Goal: Task Accomplishment & Management: Use online tool/utility

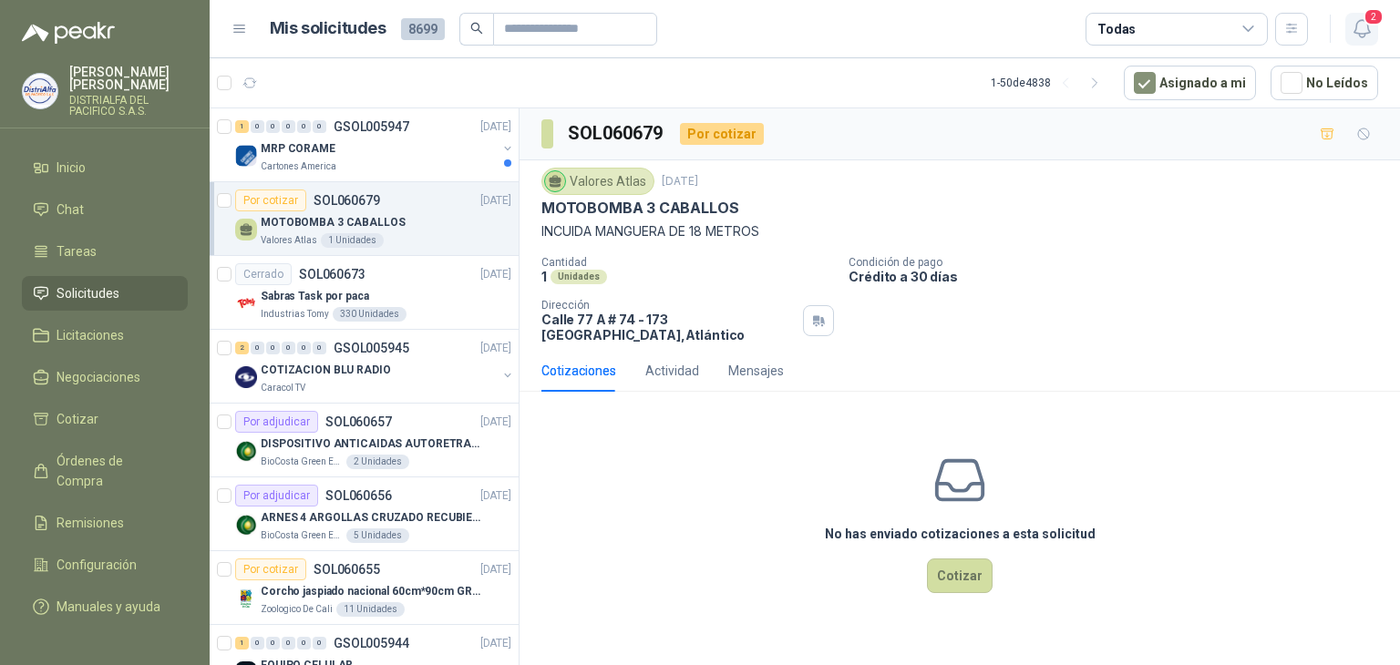
click at [1359, 17] on icon "button" at bounding box center [1361, 28] width 23 height 23
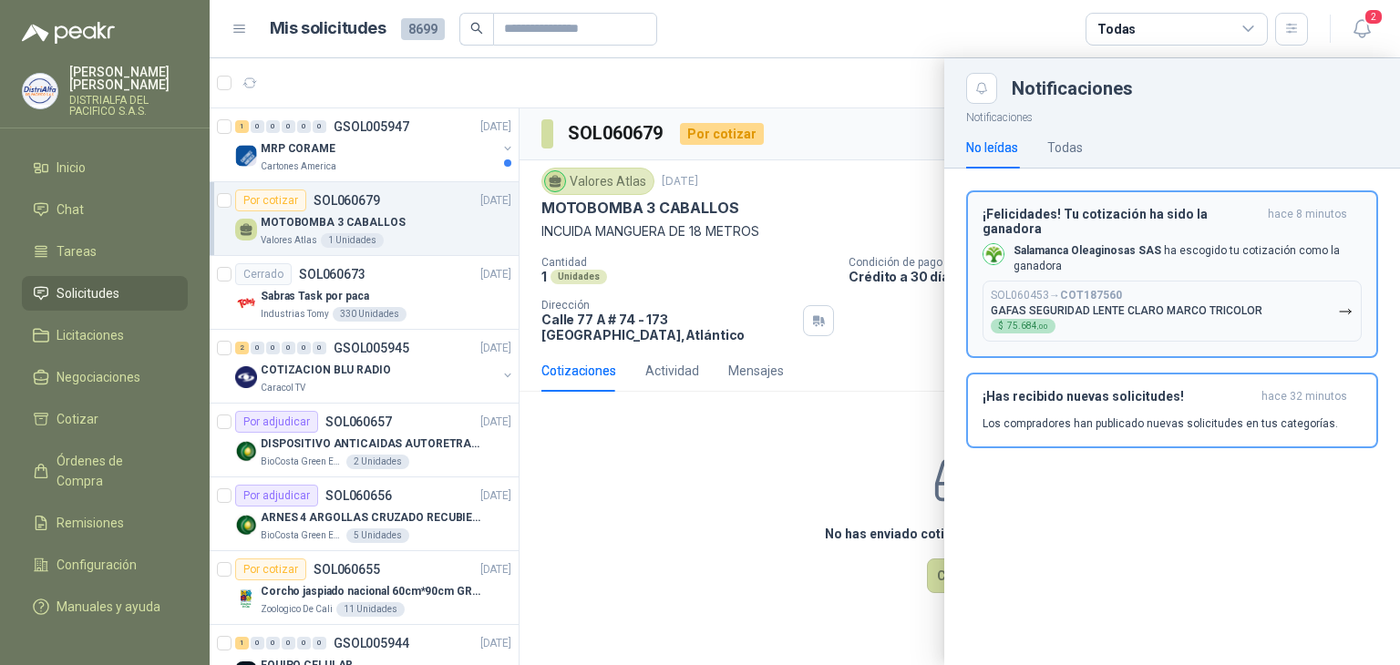
click at [1191, 227] on div "¡Felicidades! Tu cotización ha sido la ganadora hace 8 minutos Salamanca Oleagi…" at bounding box center [1171, 275] width 379 height 136
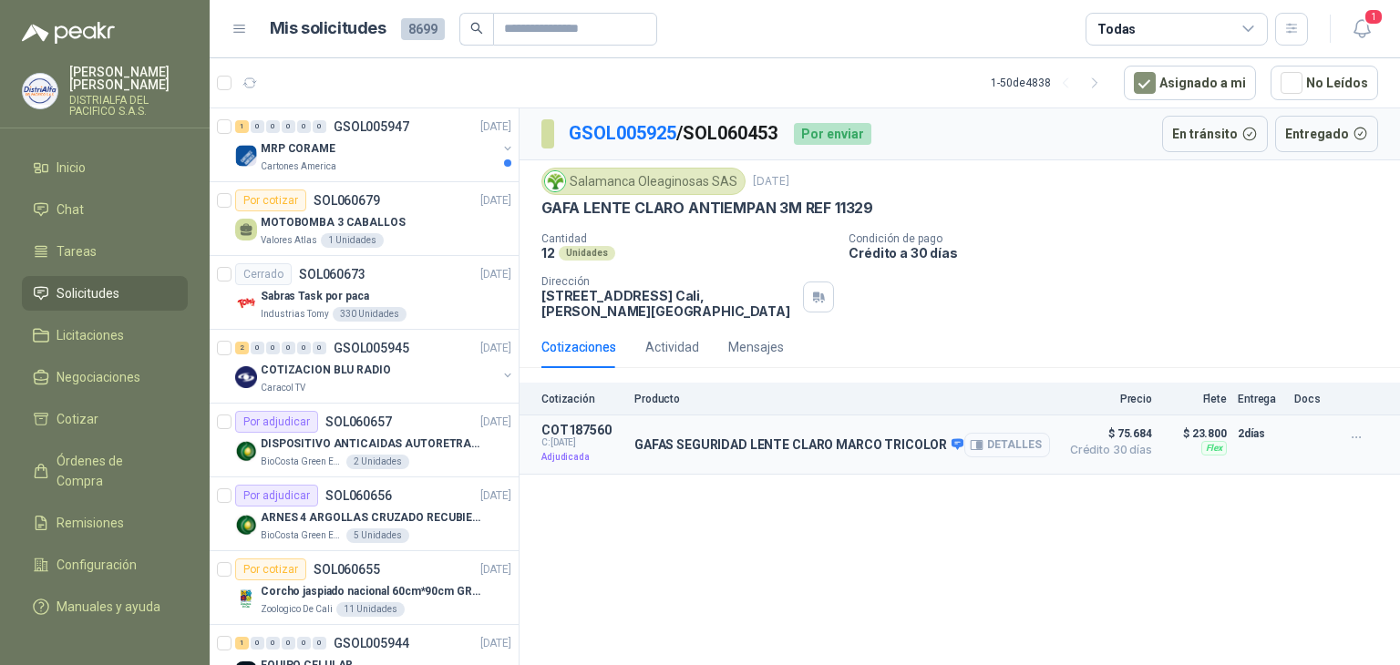
click at [1013, 435] on button "Detalles" at bounding box center [1007, 445] width 86 height 25
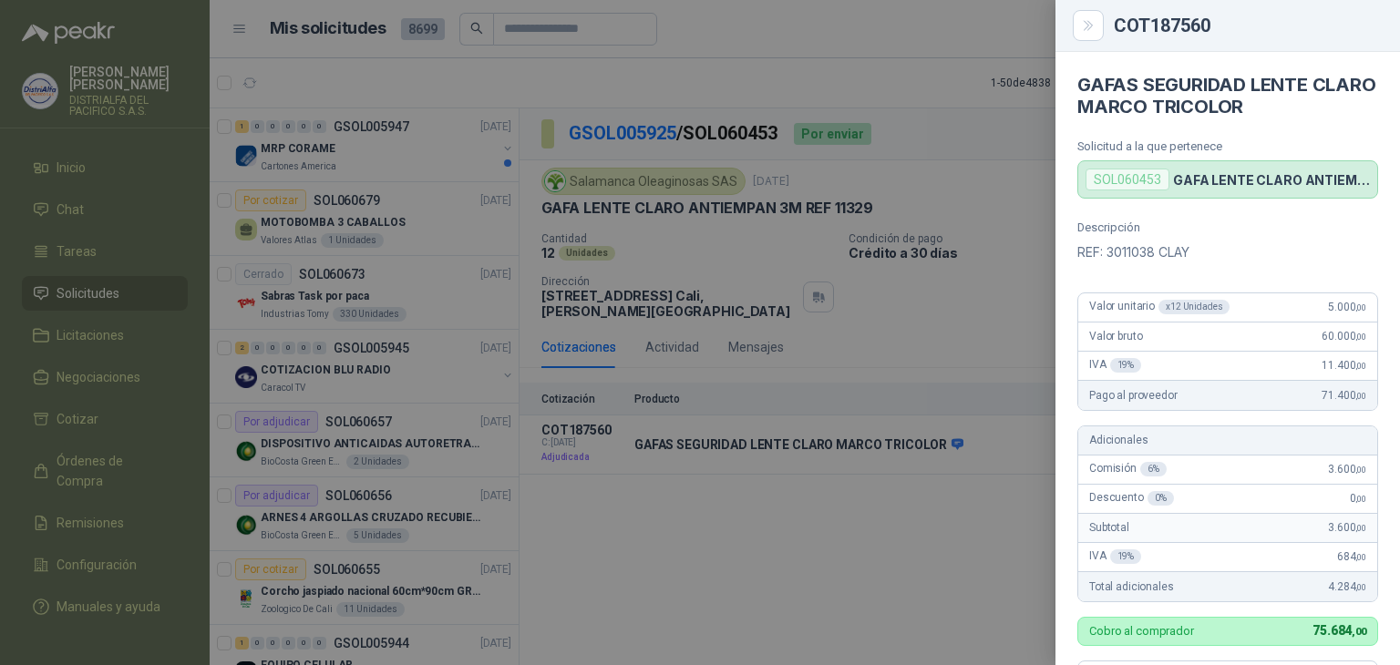
click at [1133, 190] on div "SOL060453 GAFA LENTE CLARO ANTIEMPAN 3M REF 11329" at bounding box center [1227, 179] width 301 height 38
click at [860, 390] on div at bounding box center [700, 332] width 1400 height 665
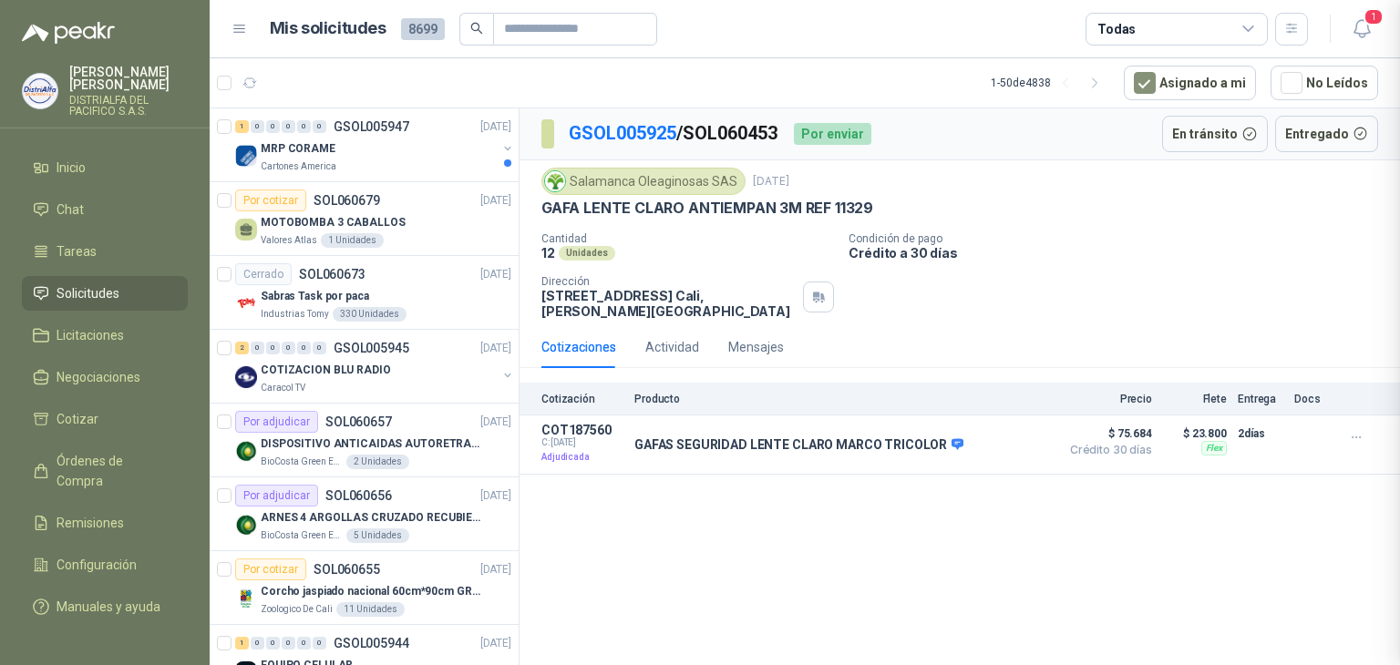
scroll to position [529, 0]
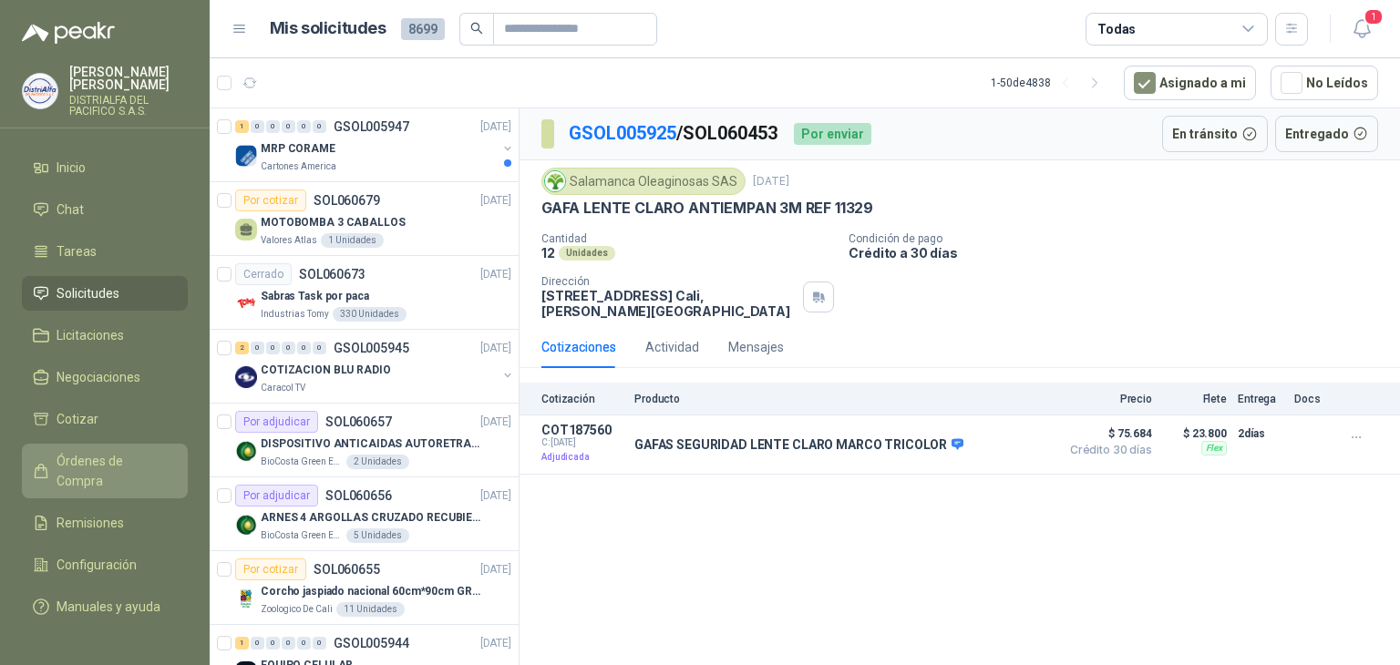
click at [142, 472] on link "Órdenes de Compra" at bounding box center [105, 471] width 166 height 55
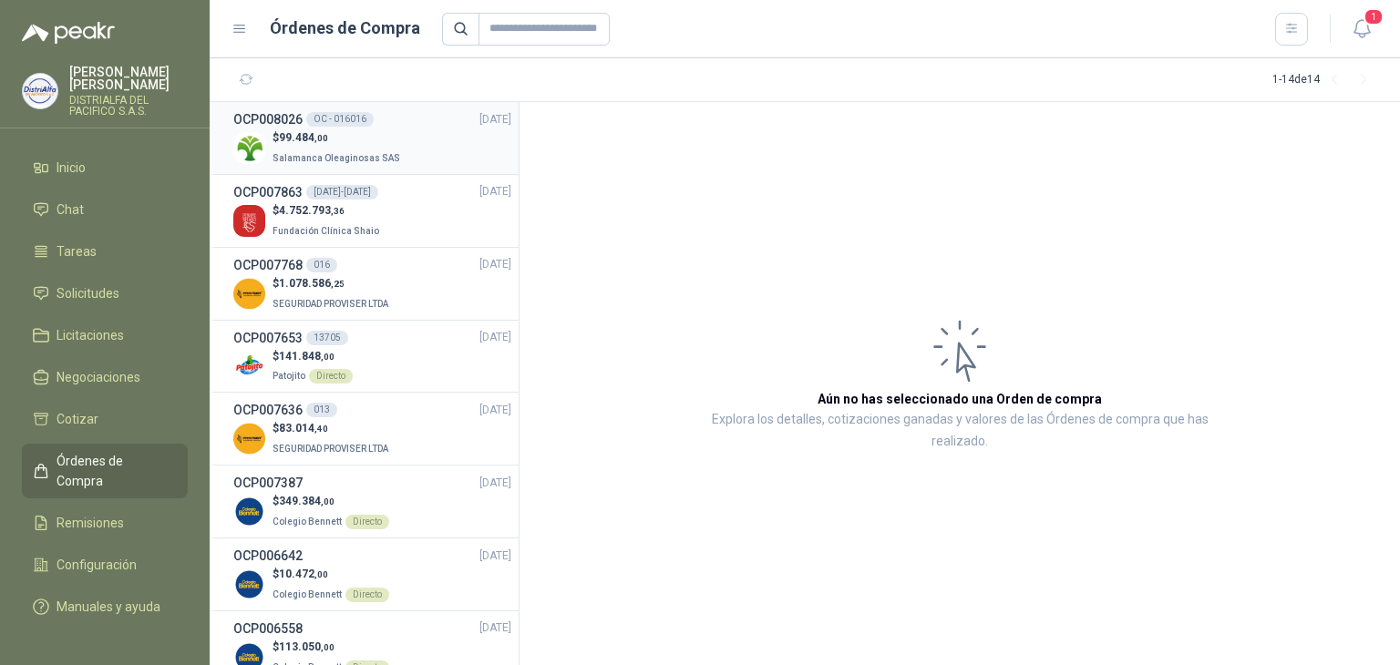
click at [422, 152] on div "$ 99.484 ,00 Salamanca Oleaginosas SAS" at bounding box center [372, 147] width 278 height 37
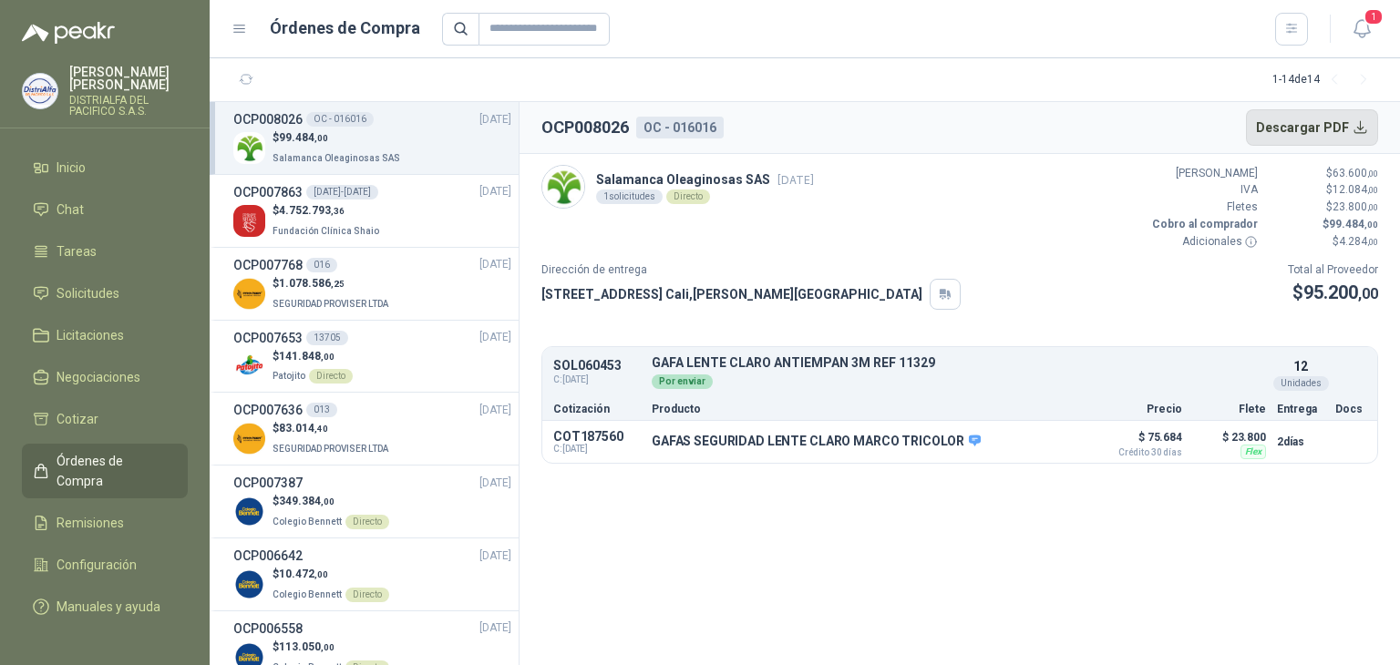
click at [1333, 112] on button "Descargar PDF" at bounding box center [1312, 127] width 133 height 36
click at [1207, 183] on p "IVA" at bounding box center [1202, 189] width 109 height 17
click at [1237, 366] on button "Detalles" at bounding box center [1223, 373] width 86 height 25
click at [1374, 31] on button "1" at bounding box center [1361, 29] width 33 height 33
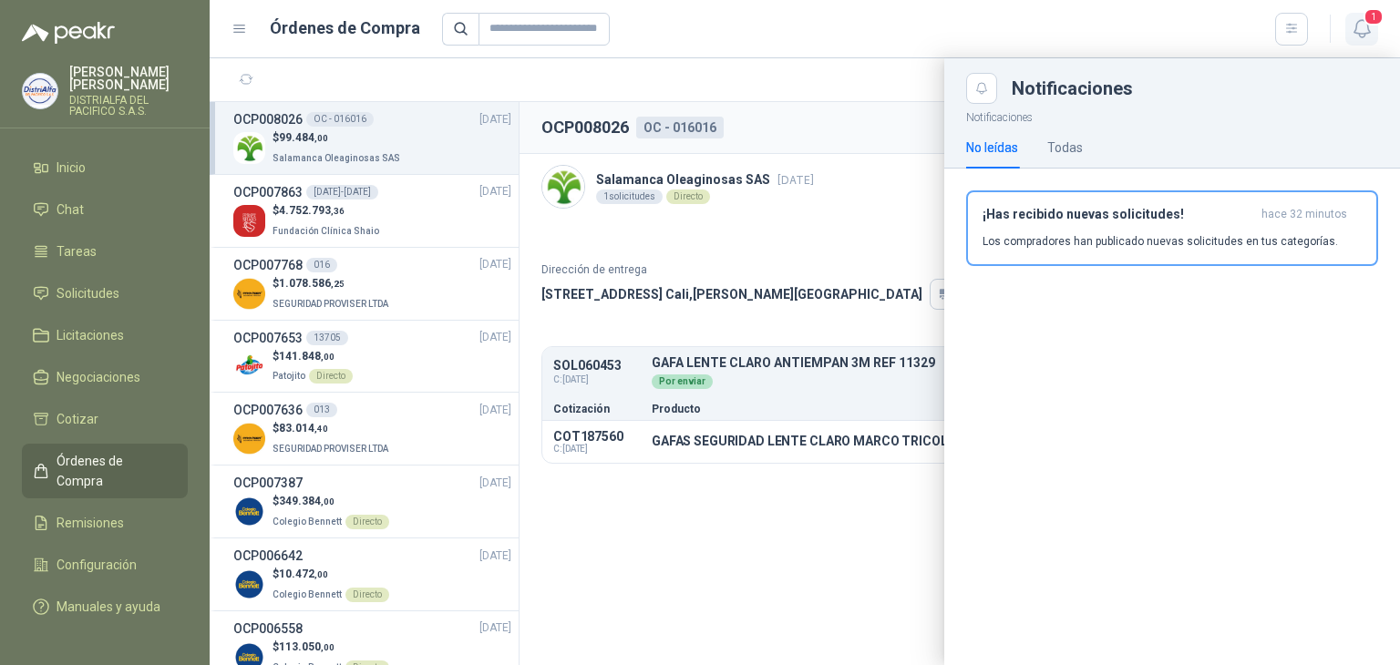
click at [1374, 31] on button "1" at bounding box center [1361, 29] width 33 height 33
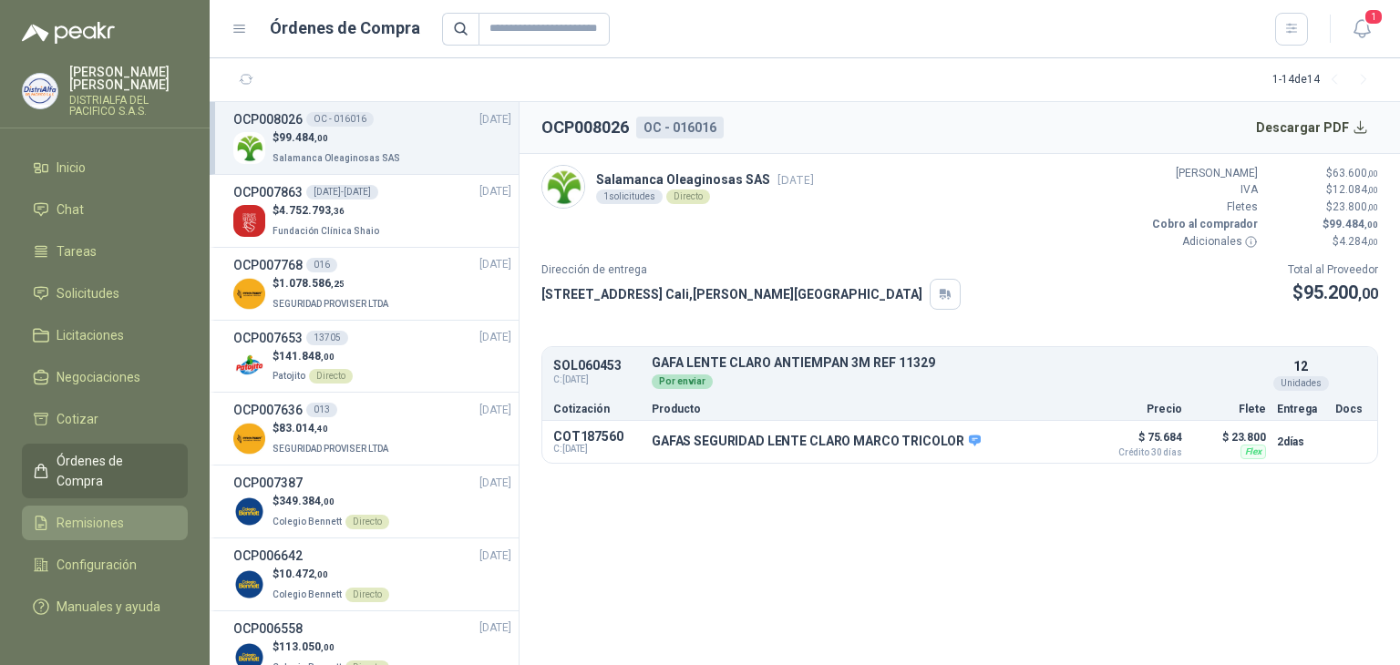
click at [102, 515] on link "Remisiones" at bounding box center [105, 523] width 166 height 35
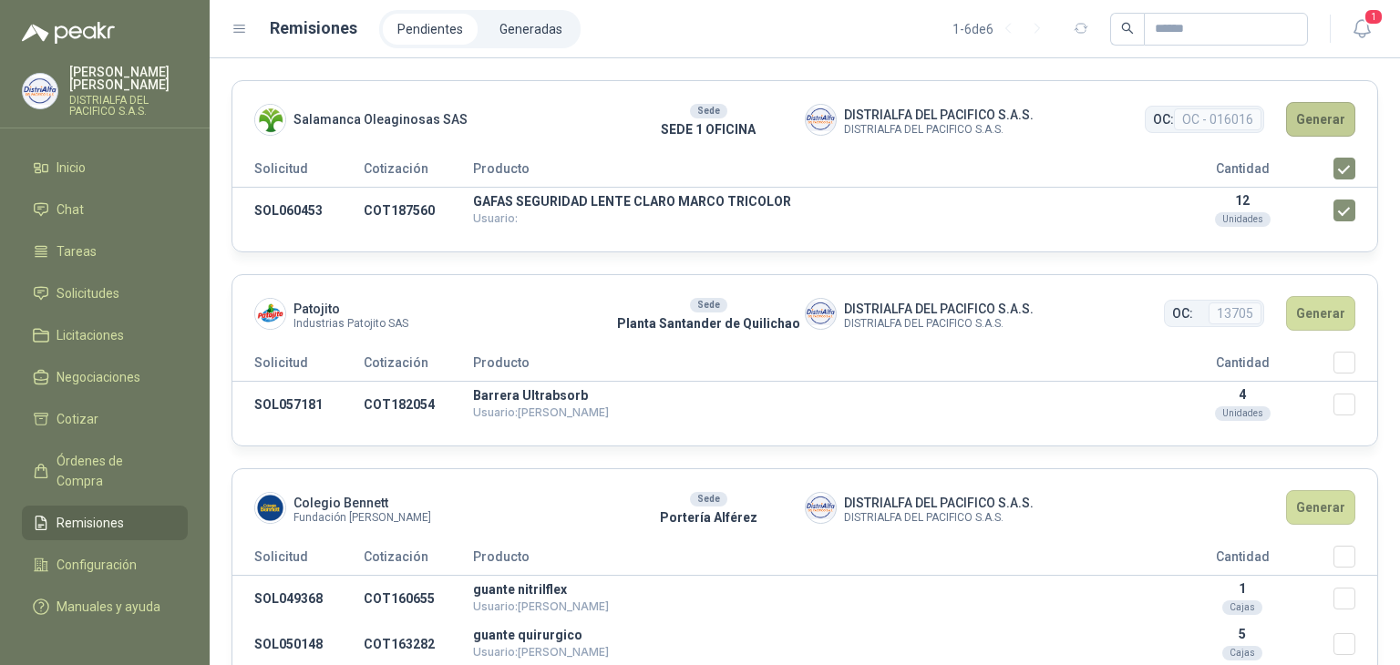
click at [1316, 125] on button "Generar" at bounding box center [1320, 119] width 69 height 35
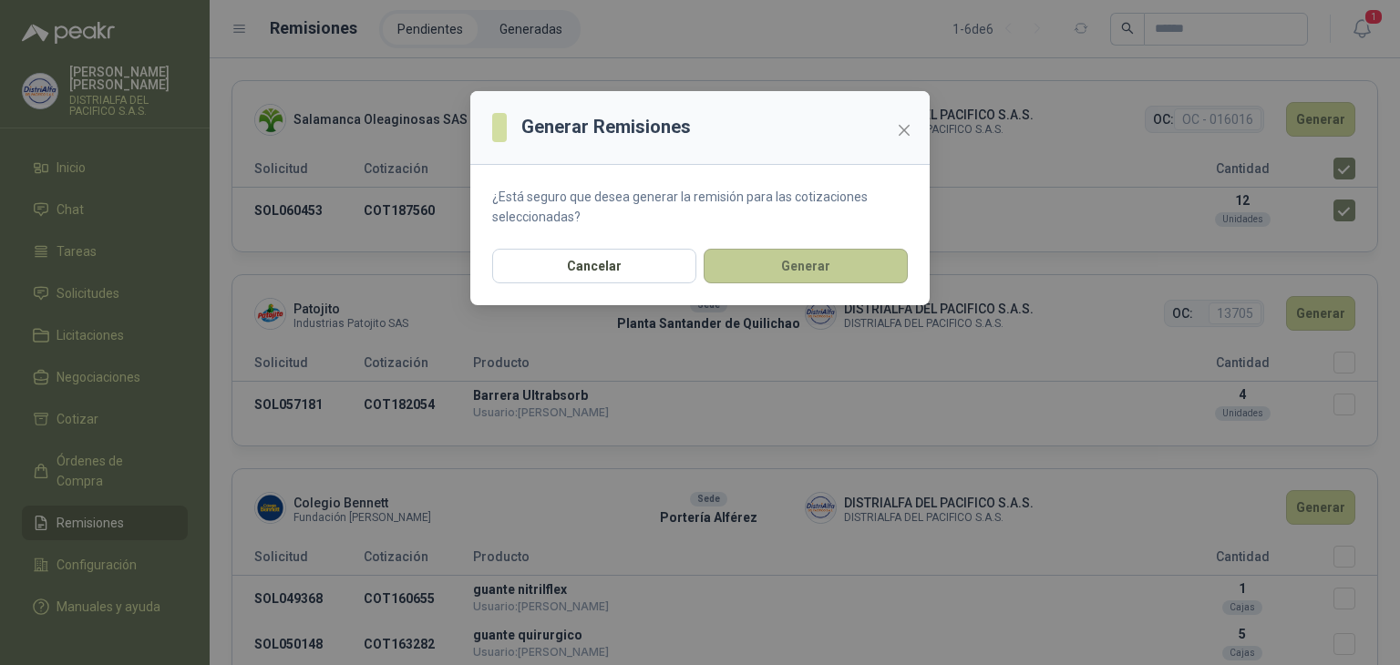
click at [835, 272] on button "Generar" at bounding box center [805, 266] width 204 height 35
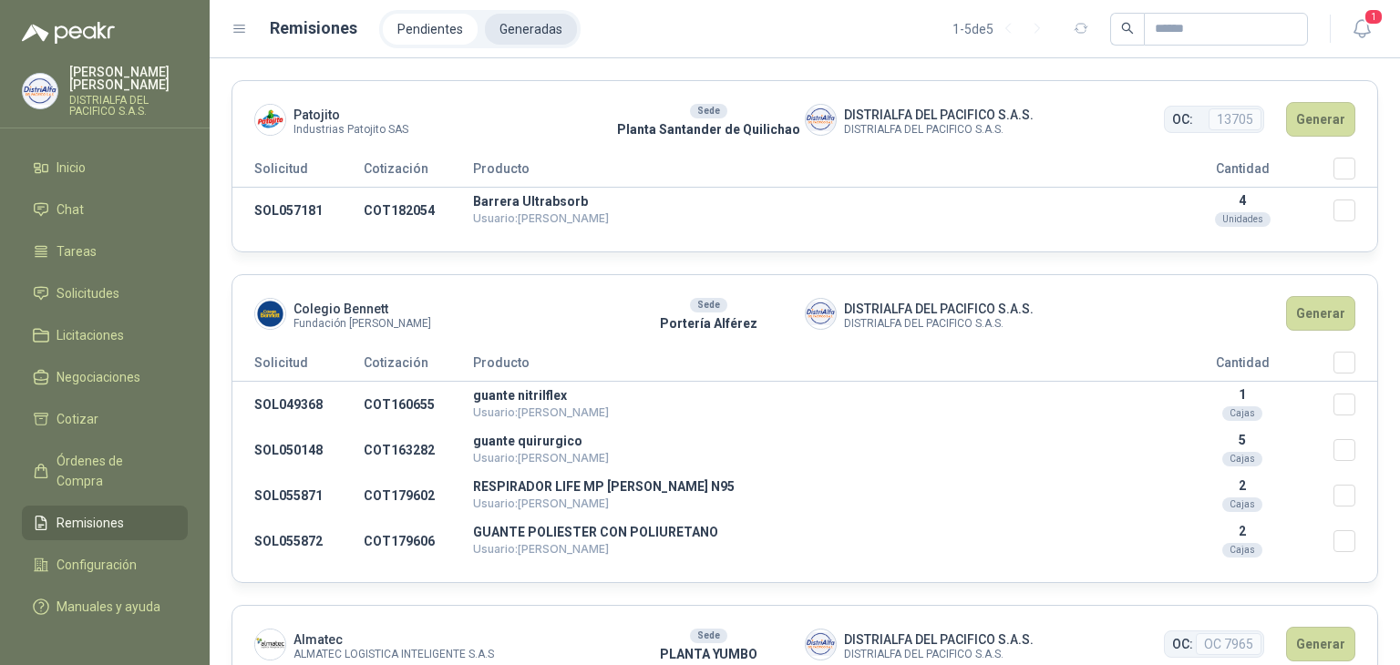
click at [521, 21] on li "Generadas" at bounding box center [531, 29] width 92 height 31
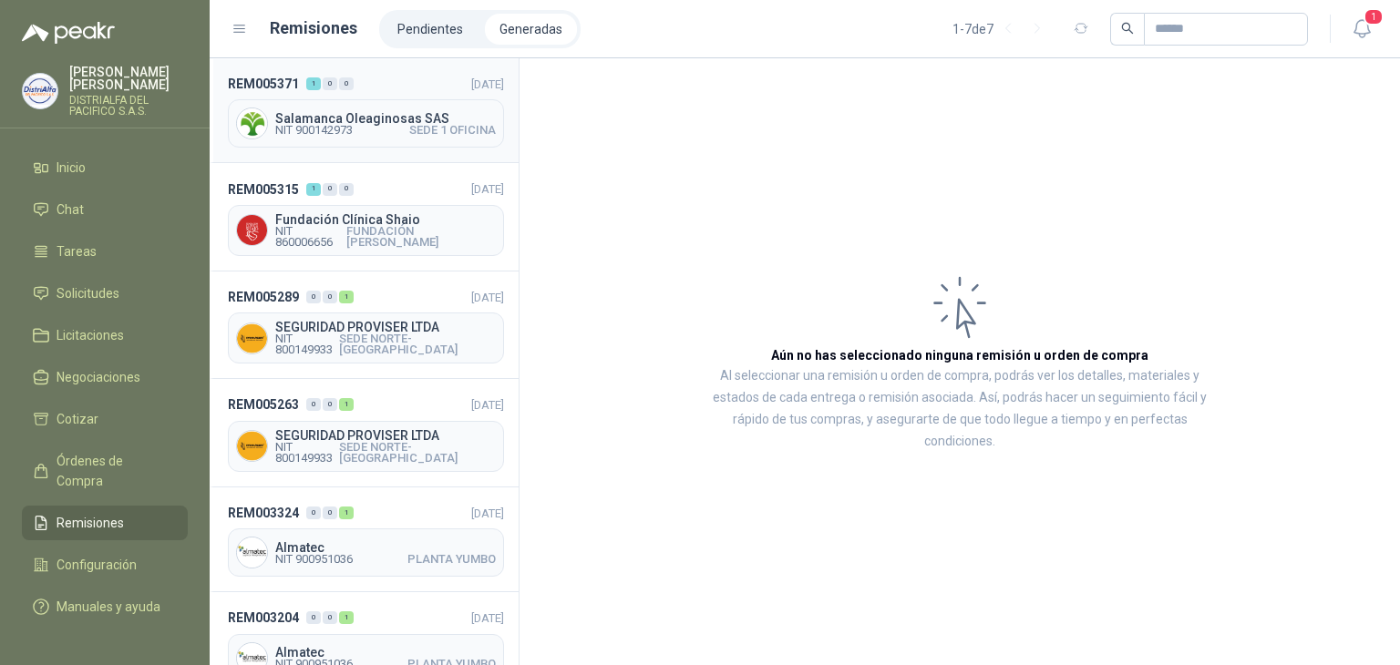
click at [427, 140] on div "Salamanca Oleaginosas SAS NIT 900142973 SEDE 1 OFICINA" at bounding box center [366, 123] width 276 height 48
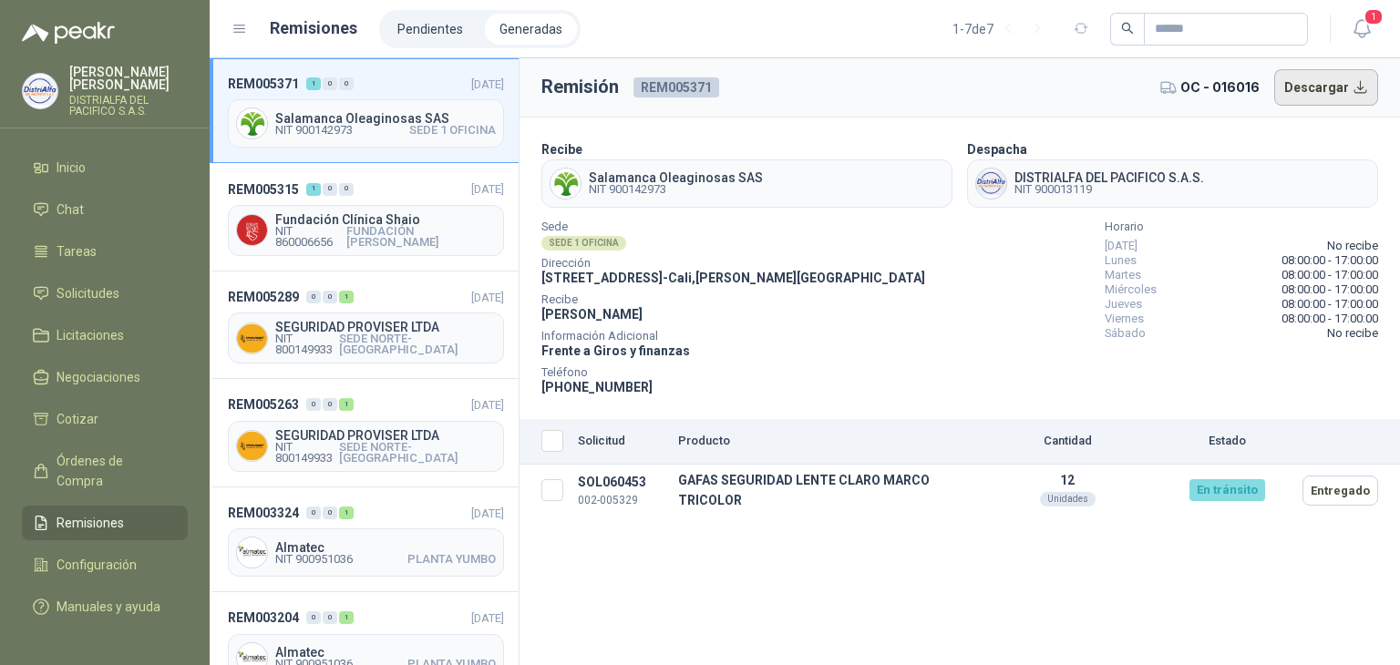
click at [1356, 97] on button "Descargar" at bounding box center [1326, 87] width 105 height 36
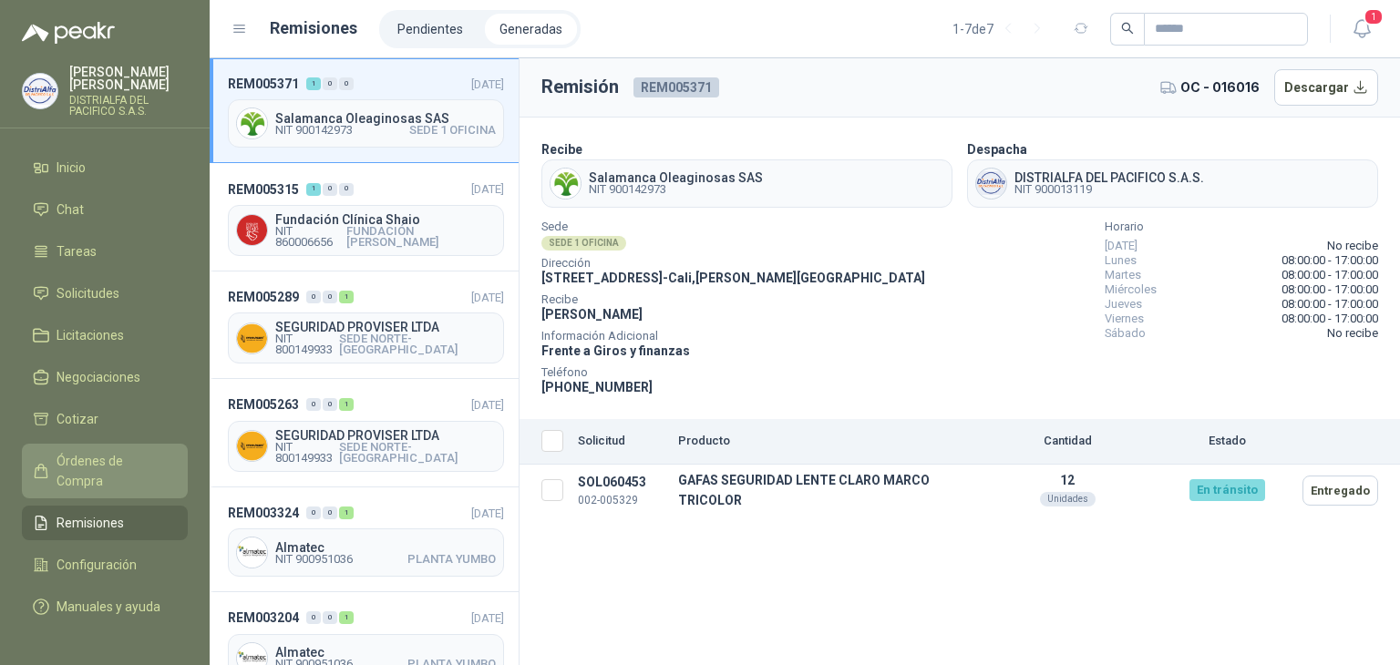
click at [102, 444] on link "Órdenes de Compra" at bounding box center [105, 471] width 166 height 55
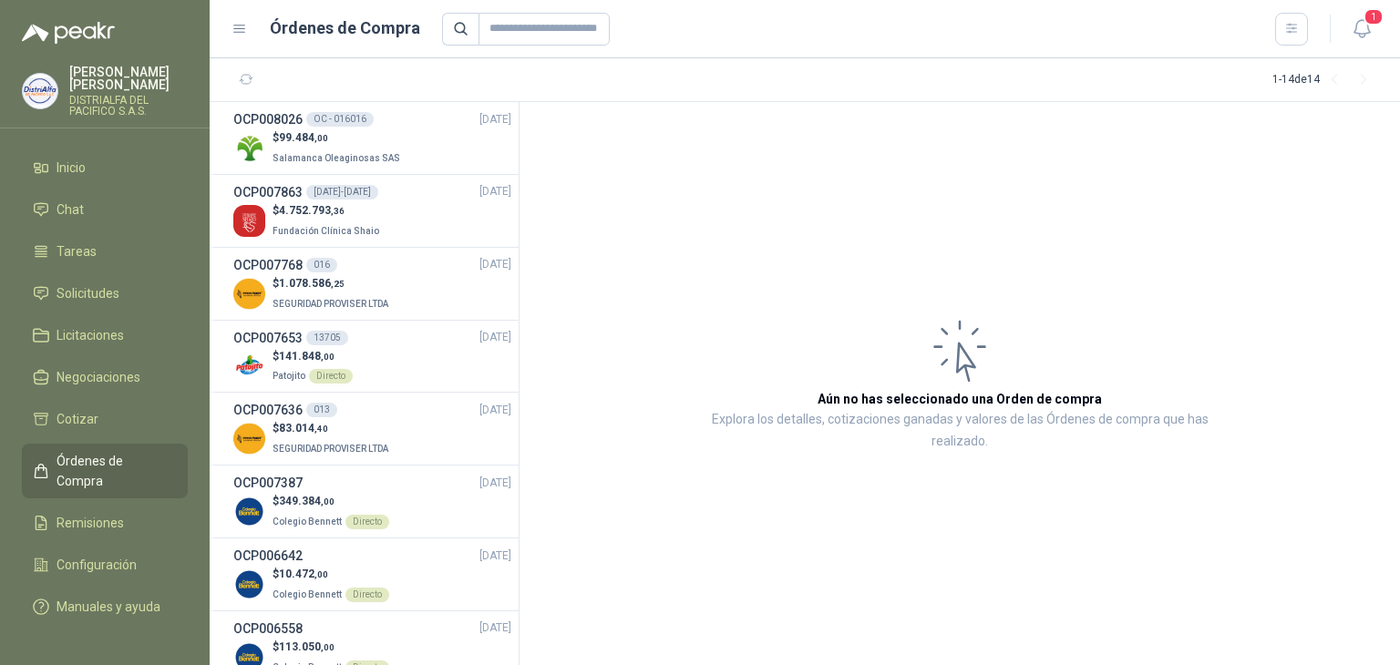
click at [370, 137] on p "$ 99.484 ,00" at bounding box center [337, 137] width 131 height 17
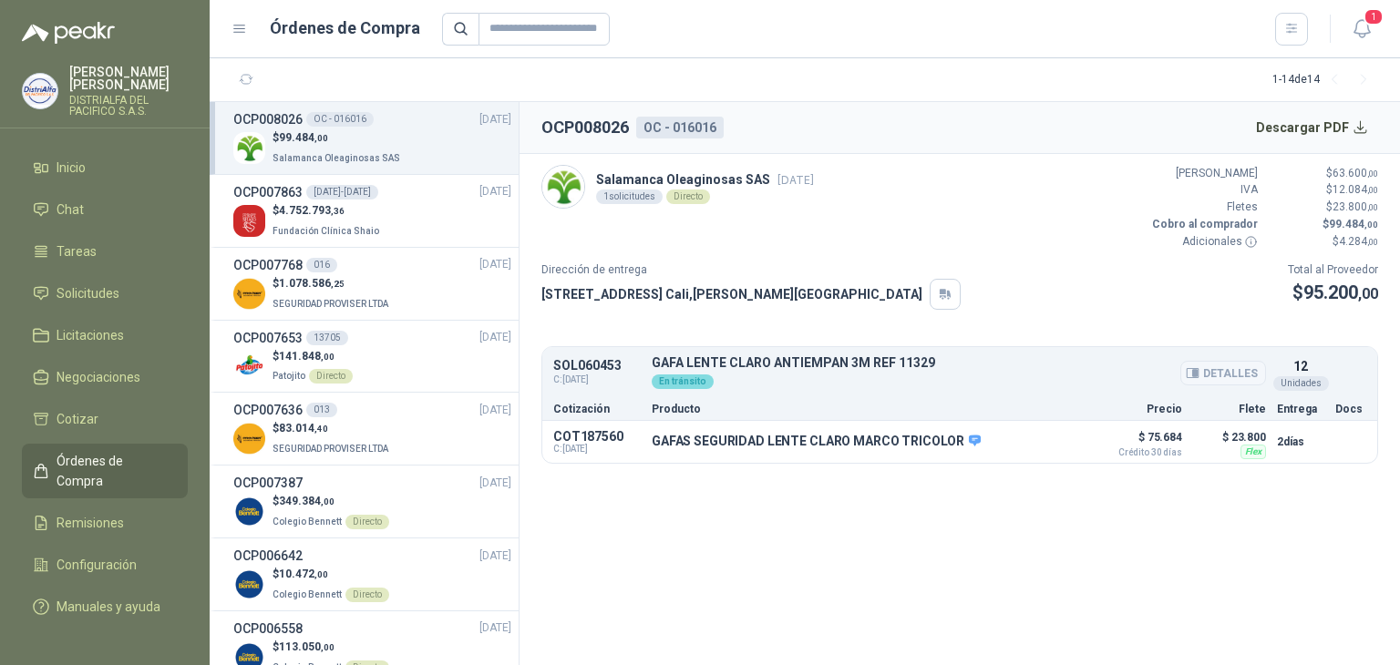
click at [1228, 362] on button "Detalles" at bounding box center [1223, 373] width 86 height 25
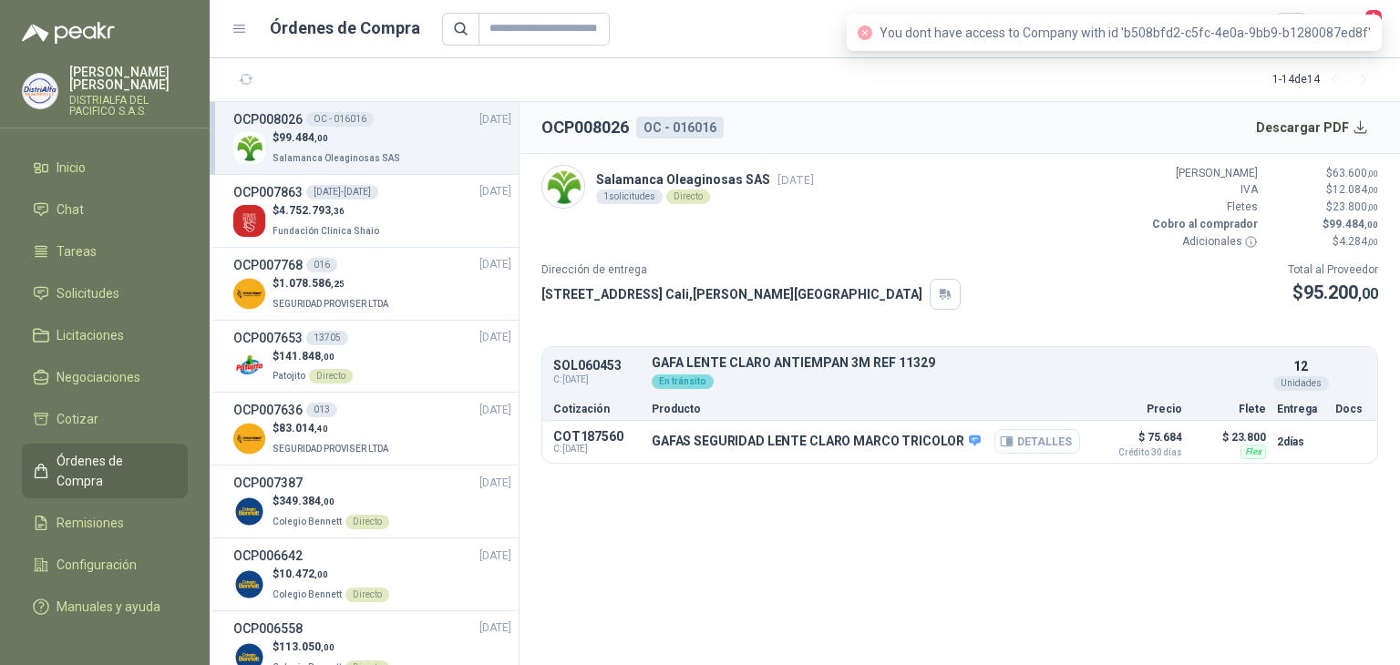
click at [1057, 443] on button "Detalles" at bounding box center [1037, 441] width 86 height 25
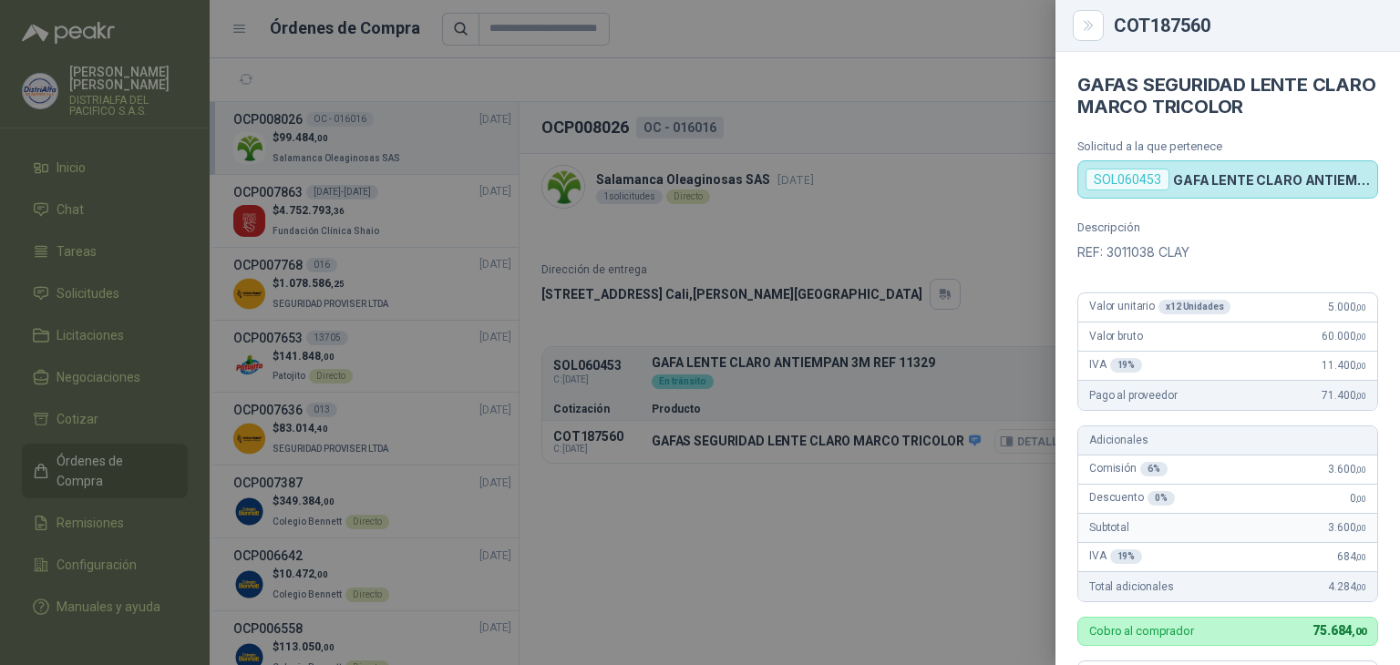
scroll to position [520, 0]
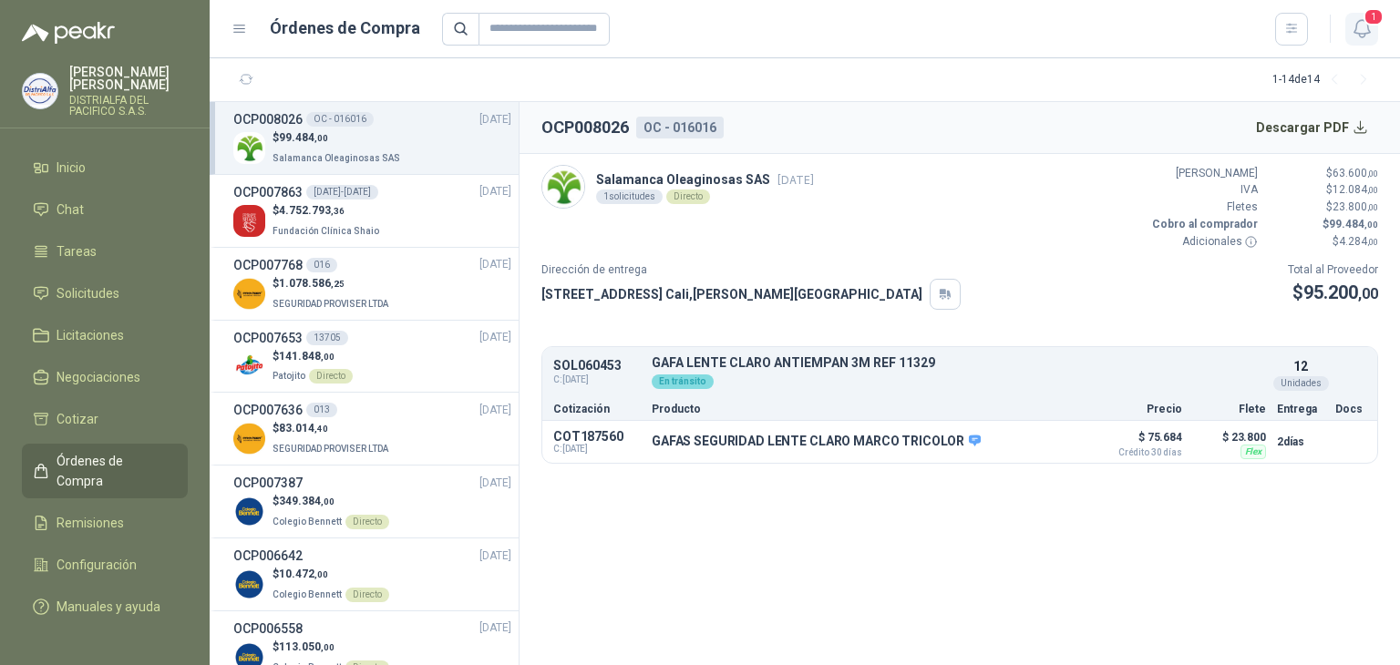
click at [1375, 26] on button "1" at bounding box center [1361, 29] width 33 height 33
click at [1351, 37] on icon "button" at bounding box center [1361, 28] width 23 height 23
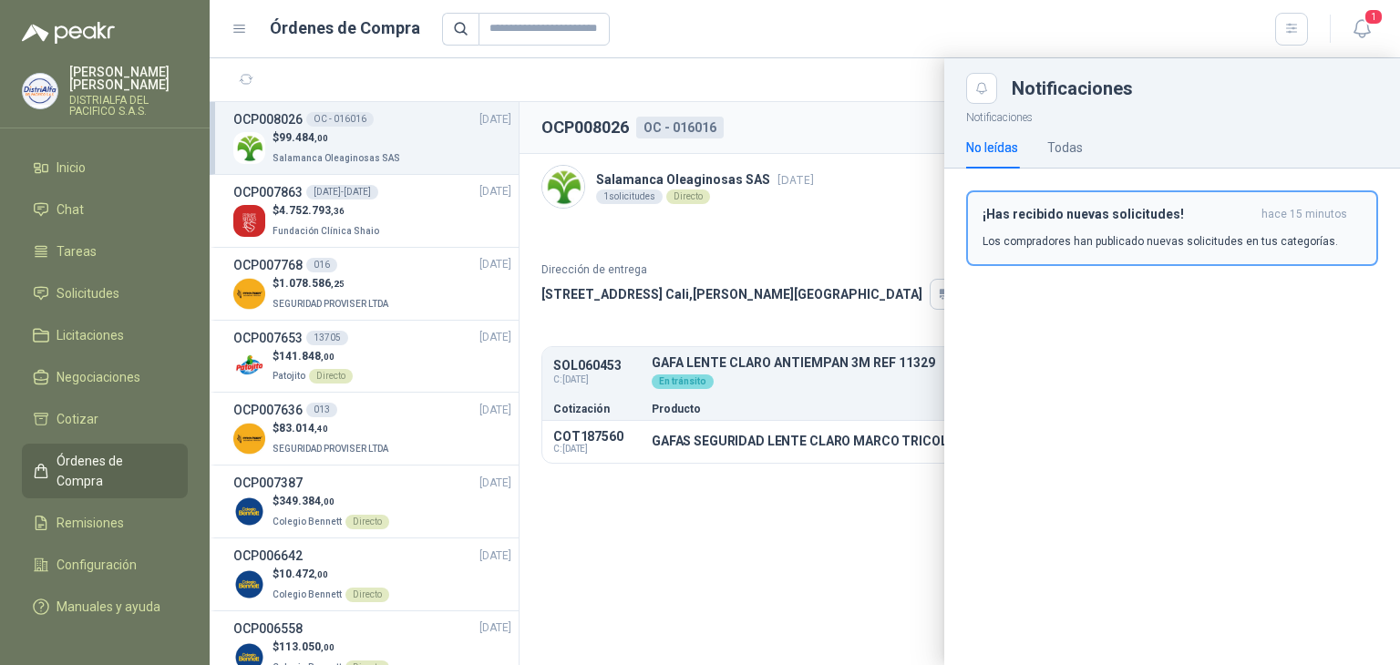
click at [1132, 239] on p "Los compradores han publicado nuevas solicitudes en tus categorías." at bounding box center [1159, 241] width 355 height 16
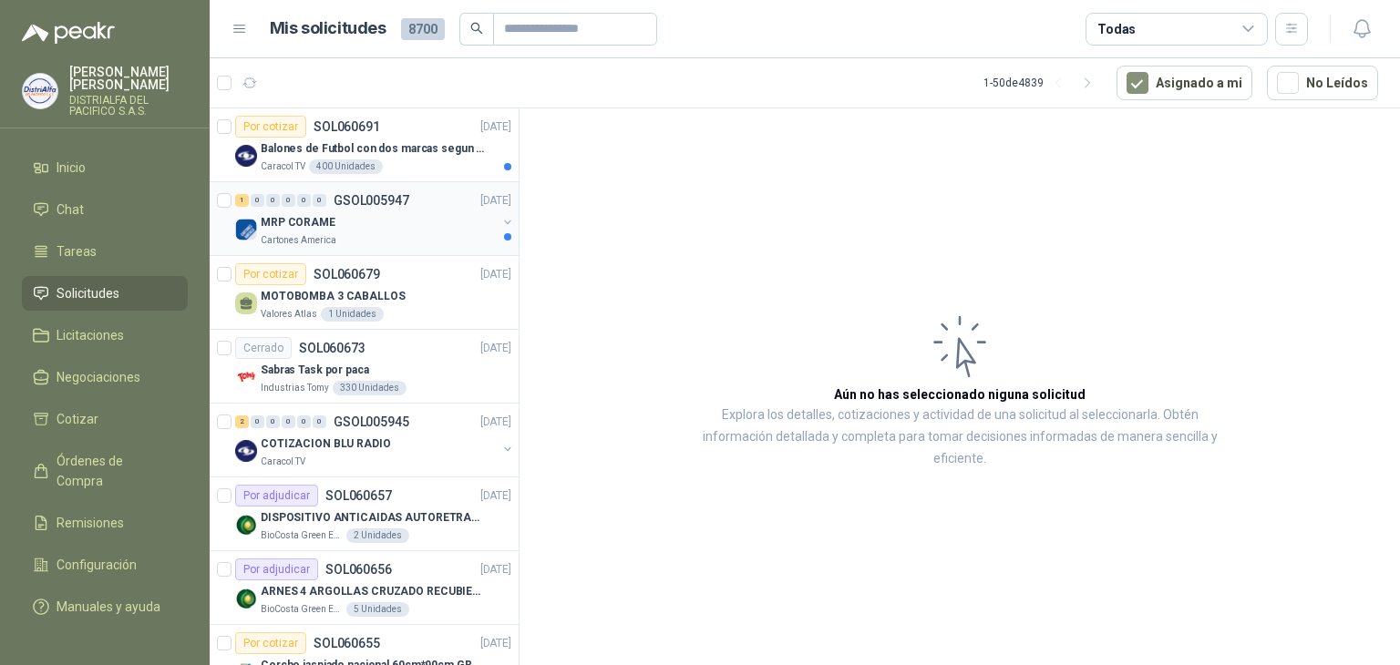
click at [332, 204] on div "1 0 0 0 0 0 GSOL005947" at bounding box center [322, 200] width 174 height 13
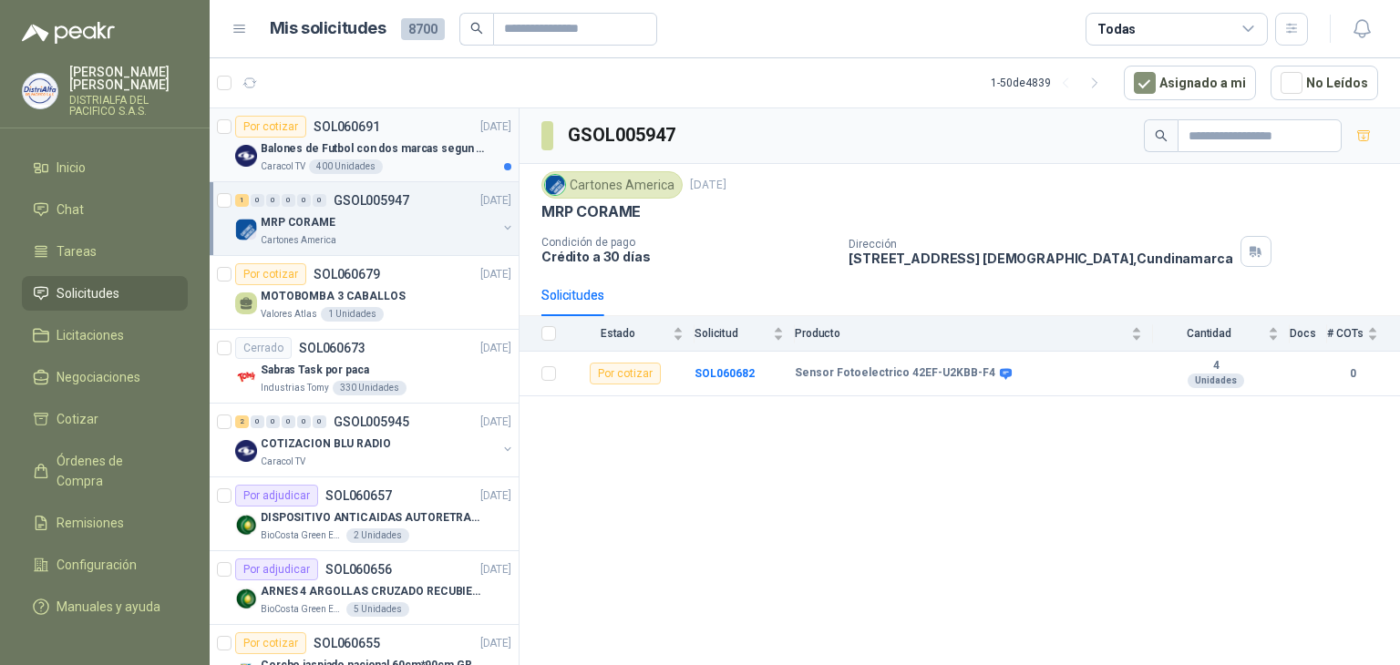
click at [364, 159] on div "400 Unidades" at bounding box center [346, 166] width 74 height 15
